Goal: Task Accomplishment & Management: Use online tool/utility

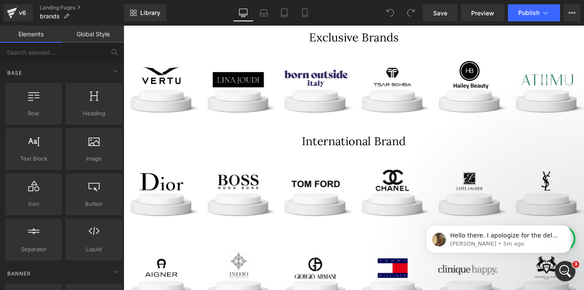
scroll to position [311, 0]
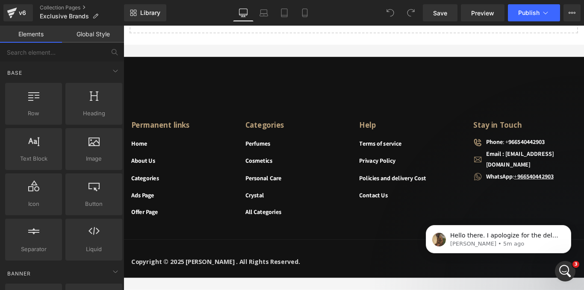
scroll to position [3164, 0]
click at [570, 226] on icon "Dismiss notification" at bounding box center [568, 227] width 5 height 5
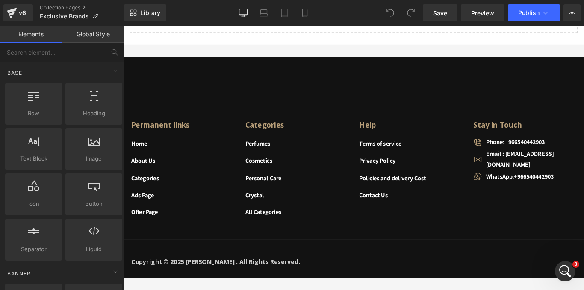
scroll to position [5265, 0]
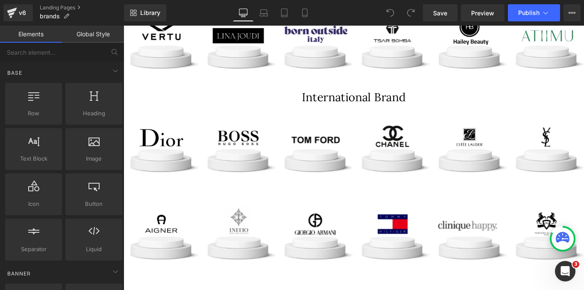
scroll to position [315, 0]
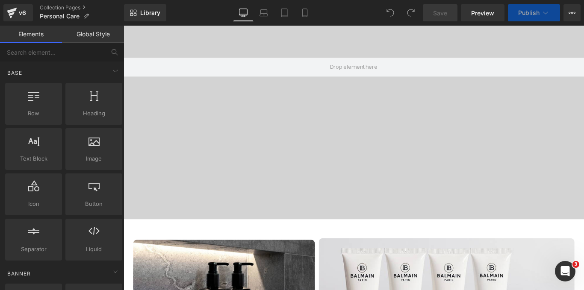
scroll to position [925, 0]
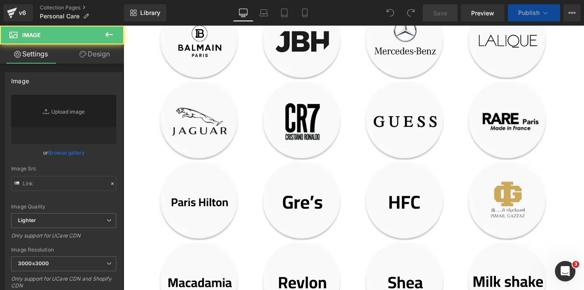
click at [257, 88] on div "Image" at bounding box center [209, 43] width 103 height 90
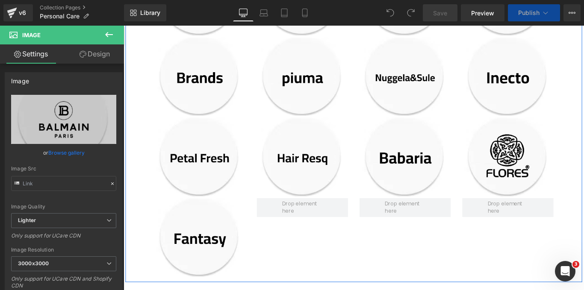
scroll to position [1283, 0]
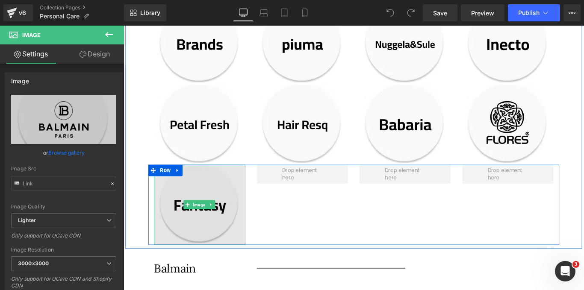
click at [225, 224] on img at bounding box center [209, 227] width 103 height 90
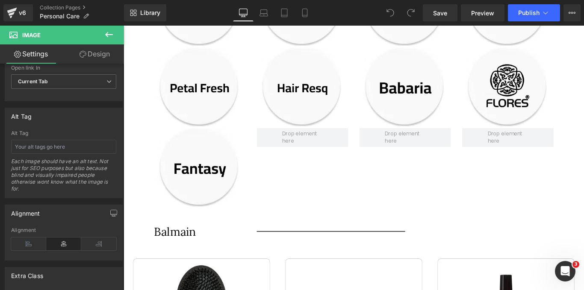
scroll to position [1325, 0]
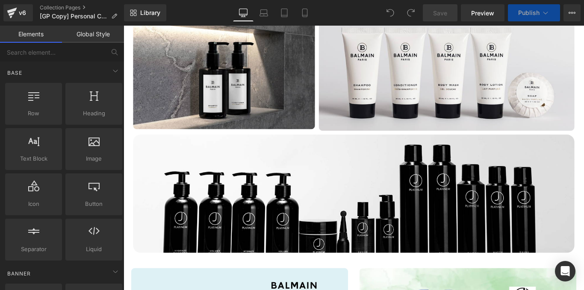
scroll to position [977, 0]
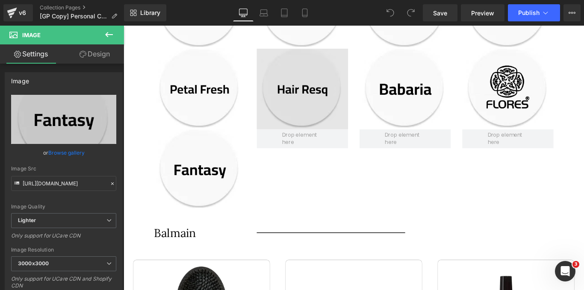
scroll to position [1346, 0]
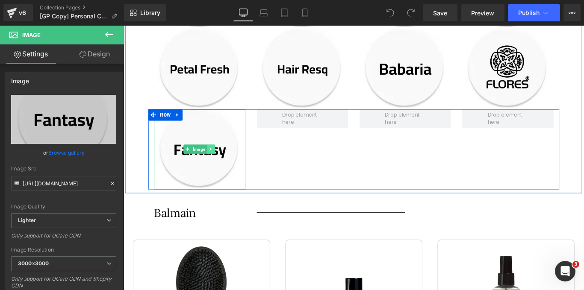
click at [221, 162] on icon at bounding box center [222, 164] width 5 height 5
click at [215, 162] on icon at bounding box center [217, 164] width 5 height 5
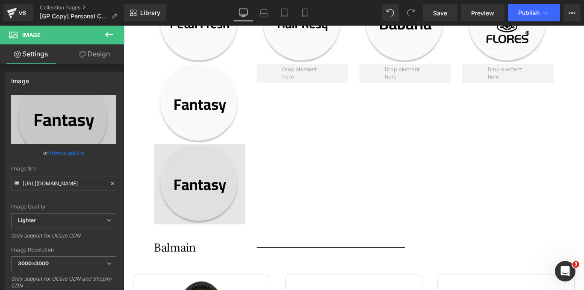
scroll to position [1396, 0]
click at [191, 179] on img at bounding box center [209, 204] width 103 height 90
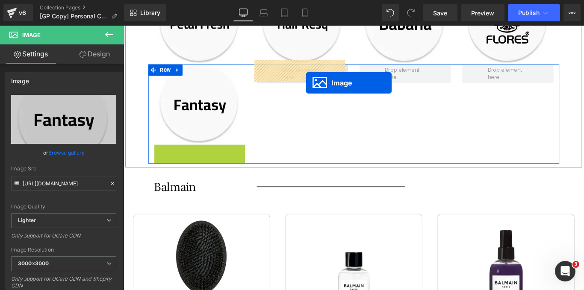
drag, startPoint x: 194, startPoint y: 198, endPoint x: 327, endPoint y: 85, distance: 173.7
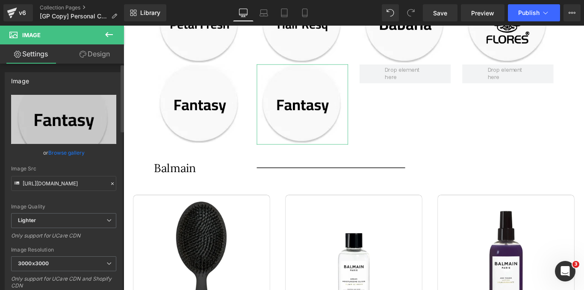
click at [69, 150] on link "Browse gallery" at bounding box center [66, 152] width 36 height 15
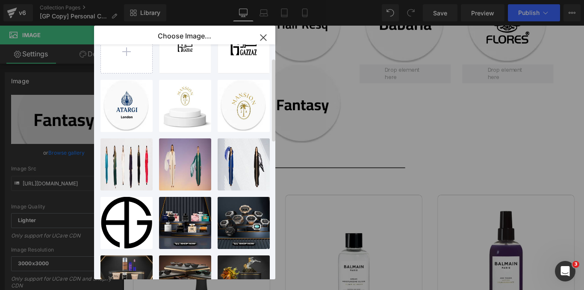
scroll to position [38, 0]
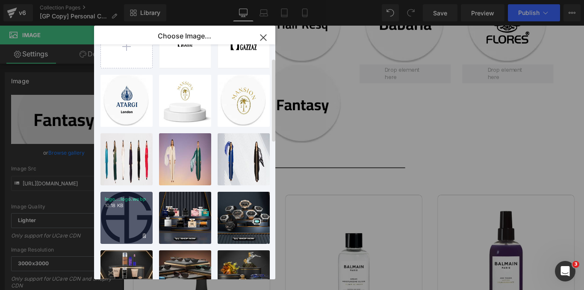
click at [129, 212] on div "logo...logo.webp 10.18 KB" at bounding box center [126, 218] width 52 height 52
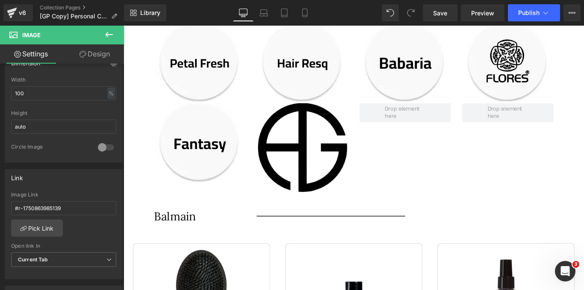
scroll to position [1358, 0]
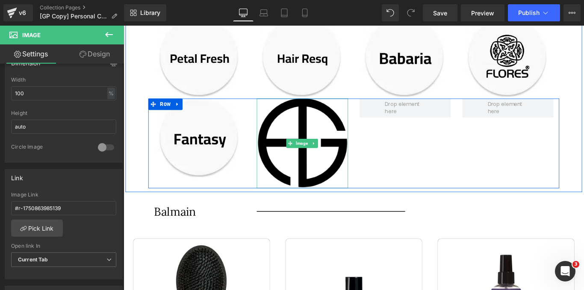
click at [371, 129] on div "Image" at bounding box center [324, 158] width 103 height 101
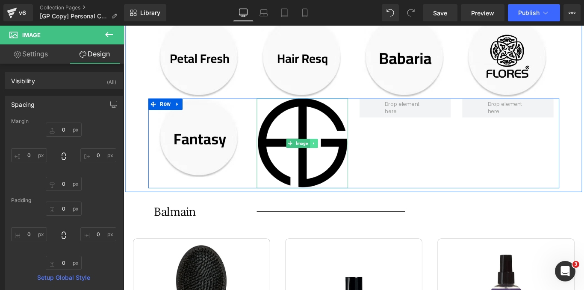
click at [336, 156] on icon at bounding box center [336, 157] width 1 height 3
click at [338, 156] on link at bounding box center [341, 158] width 9 height 10
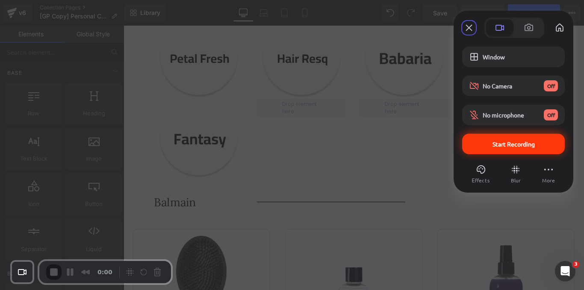
click at [506, 141] on span "Start Recording" at bounding box center [513, 144] width 42 height 8
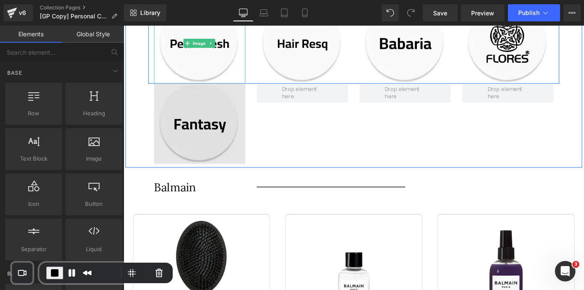
scroll to position [1377, 0]
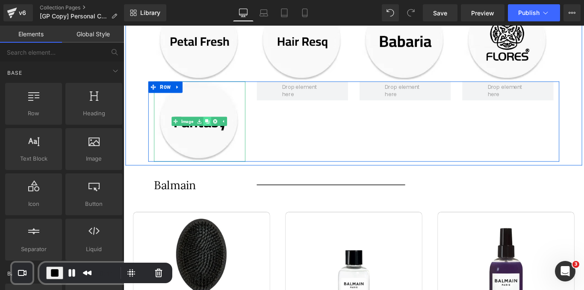
click at [215, 131] on icon at bounding box center [217, 133] width 5 height 5
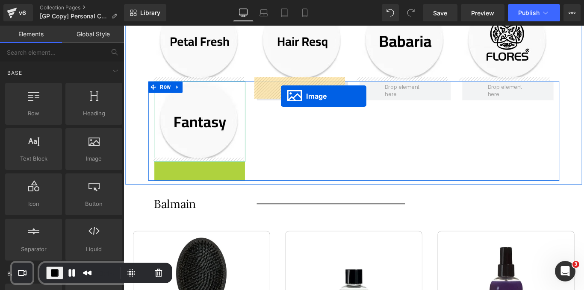
drag, startPoint x: 193, startPoint y: 219, endPoint x: 301, endPoint y: 105, distance: 157.8
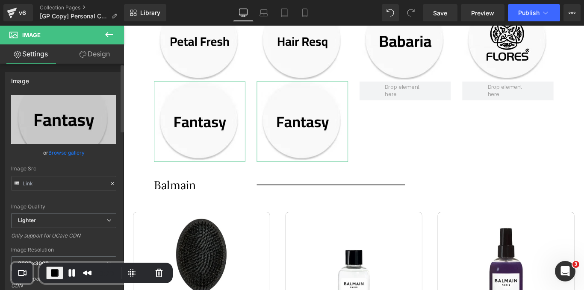
click at [63, 151] on link "Browse gallery" at bounding box center [66, 152] width 36 height 15
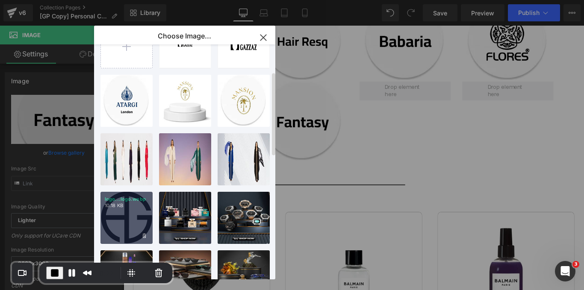
scroll to position [95, 0]
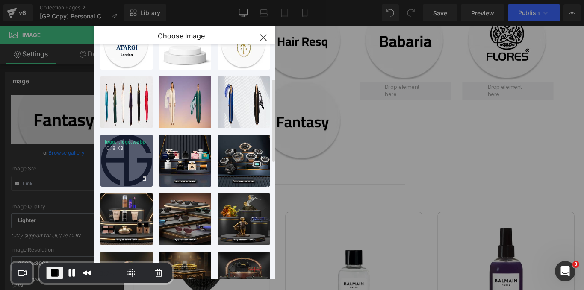
click at [127, 156] on div "logo...logo.webp 10.18 KB" at bounding box center [126, 161] width 52 height 52
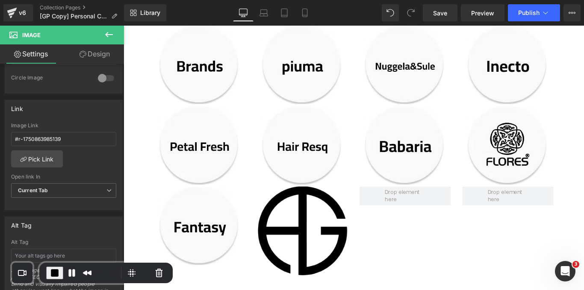
scroll to position [1257, 0]
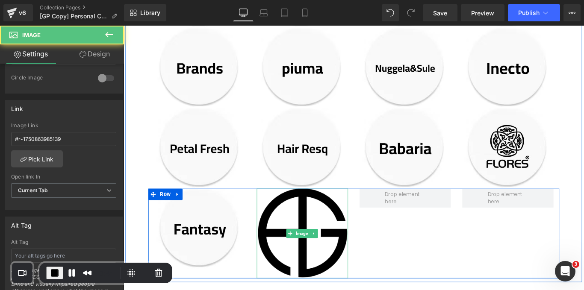
click at [321, 241] on img at bounding box center [324, 259] width 103 height 101
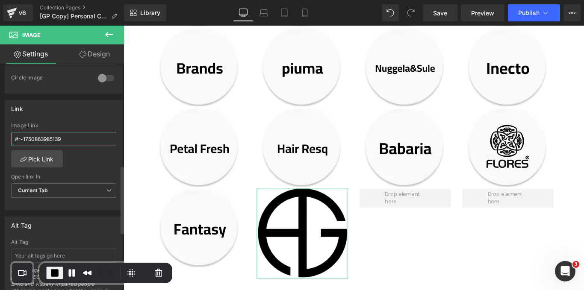
click at [70, 142] on input "#r-1750863985139" at bounding box center [63, 139] width 105 height 14
drag, startPoint x: 70, startPoint y: 140, endPoint x: 18, endPoint y: 130, distance: 53.4
click at [18, 130] on div "Image Link #r-1750863985139" at bounding box center [63, 137] width 105 height 28
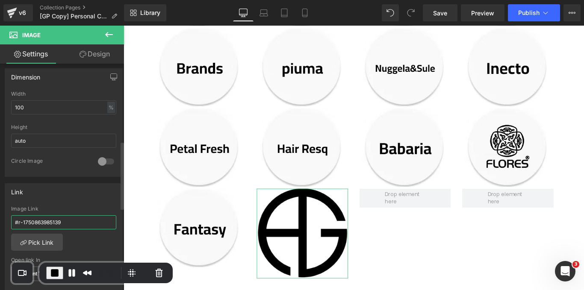
scroll to position [249, 0]
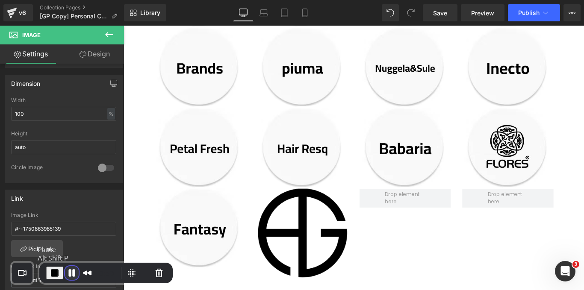
click at [68, 276] on button "Pause Recording" at bounding box center [72, 273] width 14 height 14
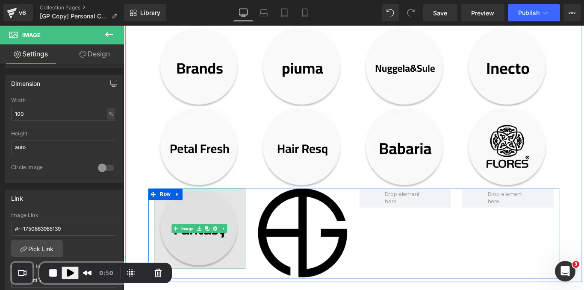
click at [206, 265] on img at bounding box center [209, 254] width 103 height 90
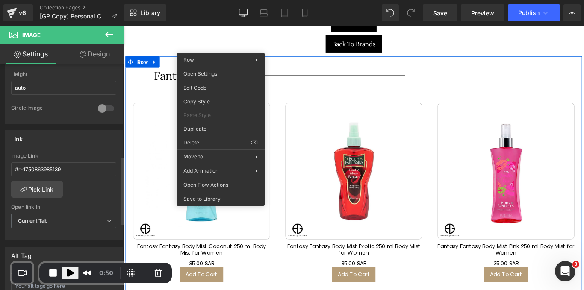
scroll to position [309, 0]
click at [53, 187] on link "Pick Link" at bounding box center [37, 188] width 52 height 17
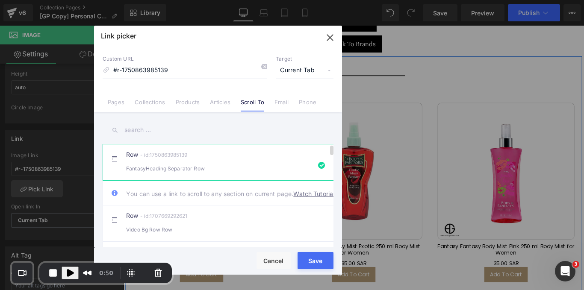
click at [293, 198] on link "Watch Tutorial" at bounding box center [313, 193] width 41 height 9
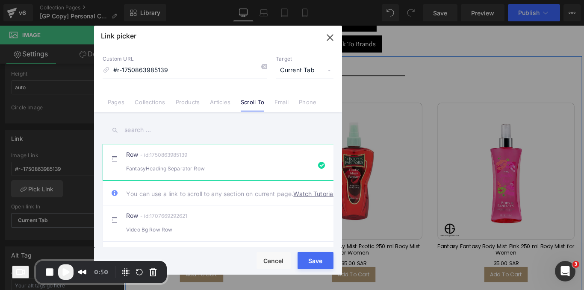
click at [333, 37] on icon "button" at bounding box center [330, 38] width 14 height 14
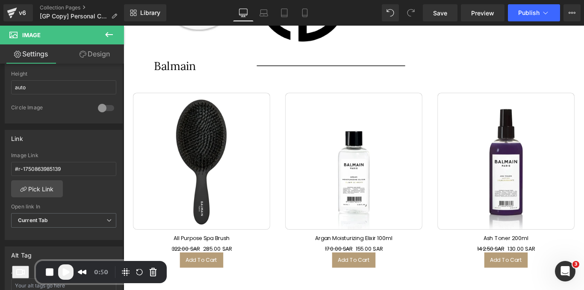
scroll to position [1539, 0]
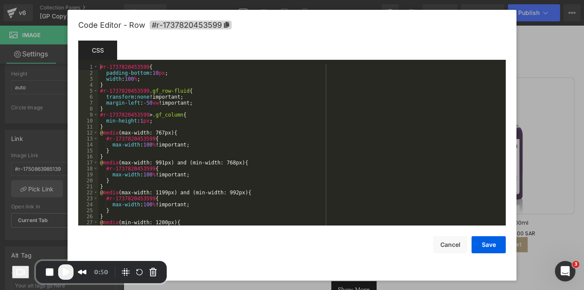
click at [125, 0] on div "Image You are previewing how the will restyle your page. You can not edit Eleme…" at bounding box center [292, 0] width 584 height 0
click at [448, 248] on button "Cancel" at bounding box center [450, 244] width 34 height 17
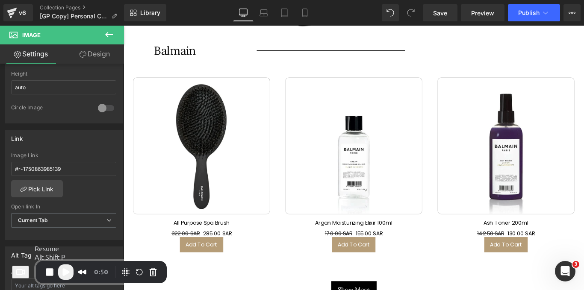
click at [68, 274] on span "Play Recording" at bounding box center [66, 272] width 10 height 10
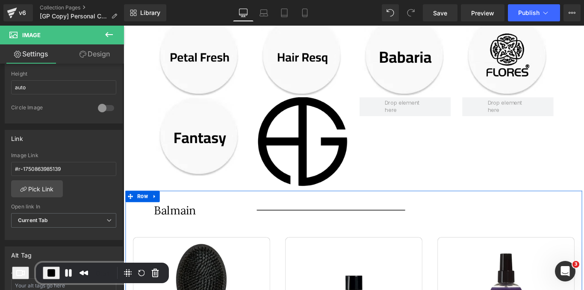
scroll to position [1350, 0]
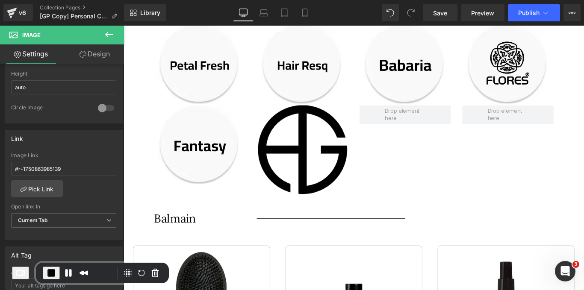
click at [294, 161] on img at bounding box center [324, 165] width 103 height 101
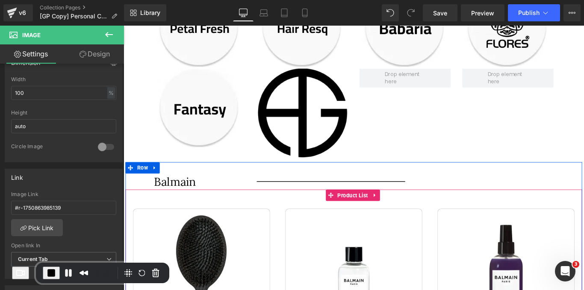
scroll to position [1399, 0]
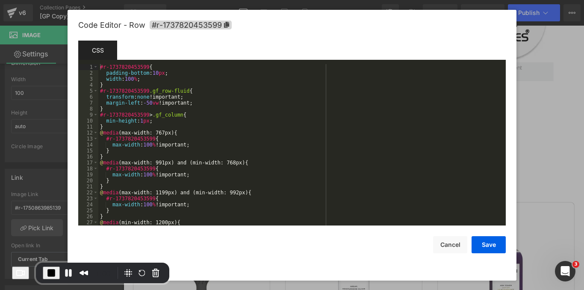
click at [135, 0] on div "Image You are previewing how the will restyle your page. You can not edit Eleme…" at bounding box center [292, 0] width 584 height 0
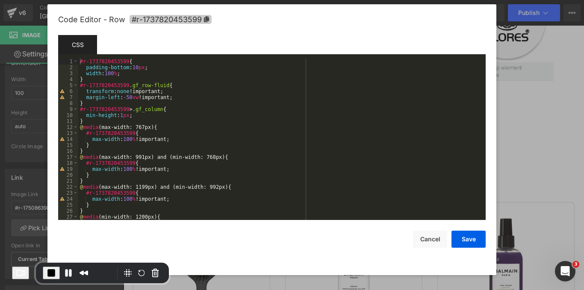
drag, startPoint x: 224, startPoint y: 26, endPoint x: 203, endPoint y: 21, distance: 21.6
click at [204, 21] on icon at bounding box center [206, 19] width 5 height 6
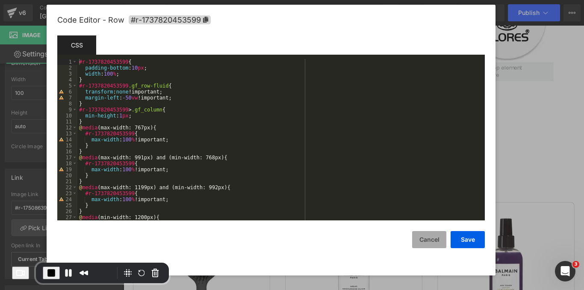
click at [423, 242] on button "Cancel" at bounding box center [429, 239] width 34 height 17
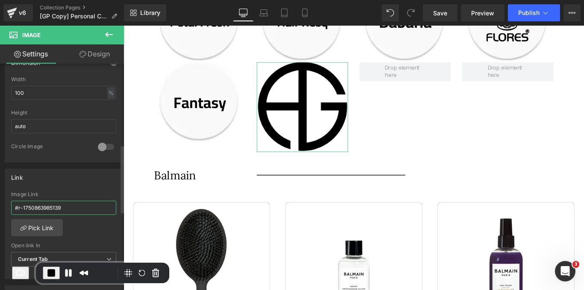
drag, startPoint x: 61, startPoint y: 202, endPoint x: 5, endPoint y: 201, distance: 56.0
click at [5, 201] on div "#r-1750863985139 Image Link #r-1750863985139 Pick Link Current Tab New Tab Open…" at bounding box center [63, 235] width 117 height 88
drag, startPoint x: 50, startPoint y: 210, endPoint x: 79, endPoint y: 230, distance: 35.9
click at [79, 230] on div "#r-1750863985139 Image Link #r-1750863985139 Pick Link Current Tab New Tab Open…" at bounding box center [63, 235] width 117 height 88
click at [51, 279] on button "End Recording" at bounding box center [51, 273] width 17 height 13
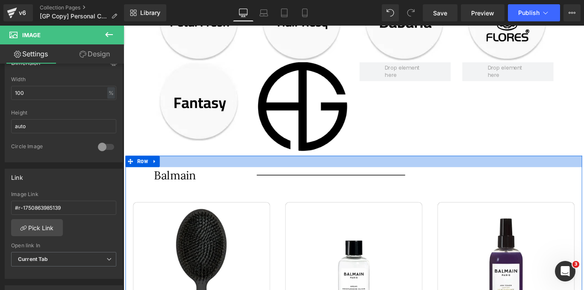
scroll to position [1401, 0]
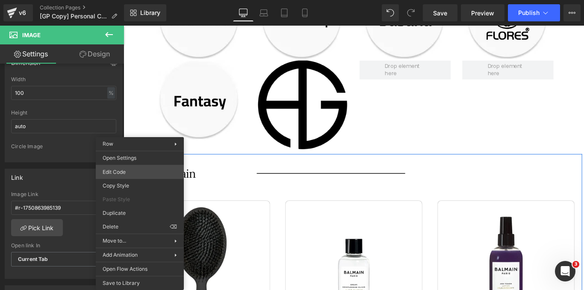
click at [134, 0] on div "Image You are previewing how the will restyle your page. You can not edit Eleme…" at bounding box center [292, 0] width 584 height 0
